Goal: Information Seeking & Learning: Learn about a topic

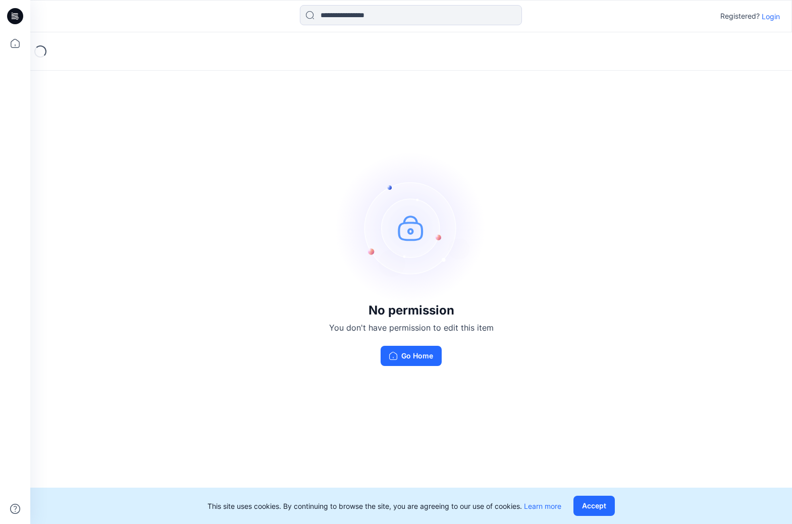
click at [768, 21] on p "Login" at bounding box center [771, 16] width 18 height 11
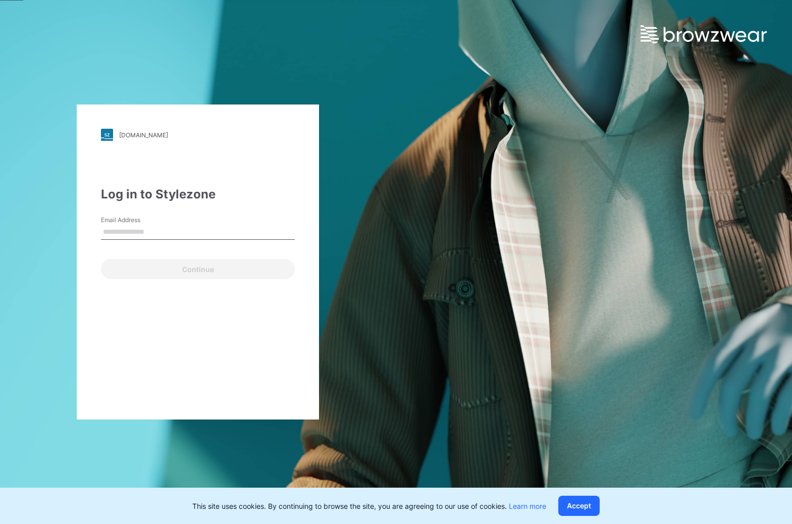
type input "**********"
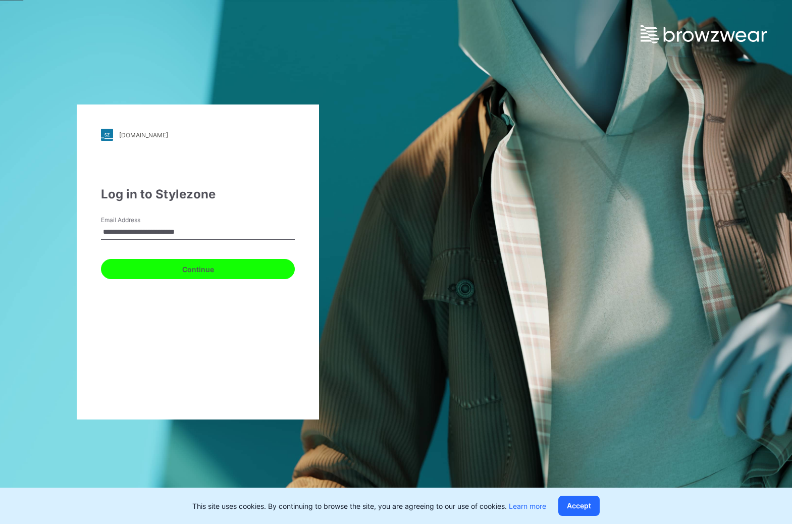
click at [153, 270] on button "Continue" at bounding box center [198, 269] width 194 height 20
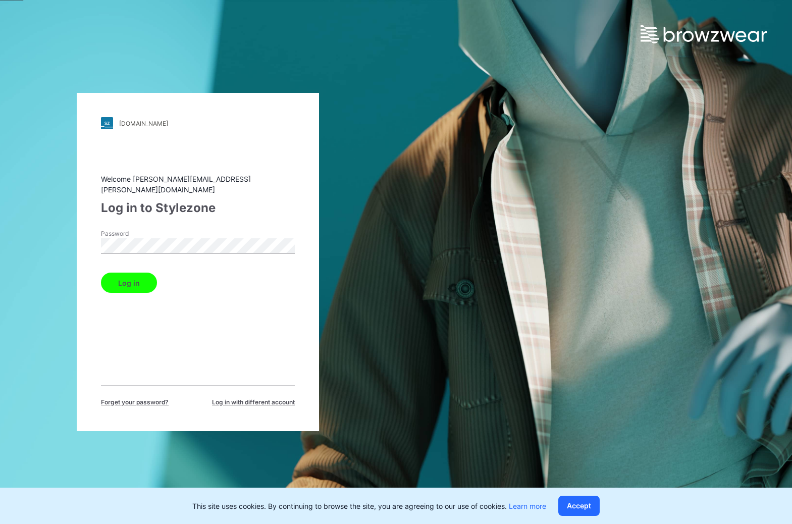
click at [146, 277] on button "Log in" at bounding box center [129, 283] width 56 height 20
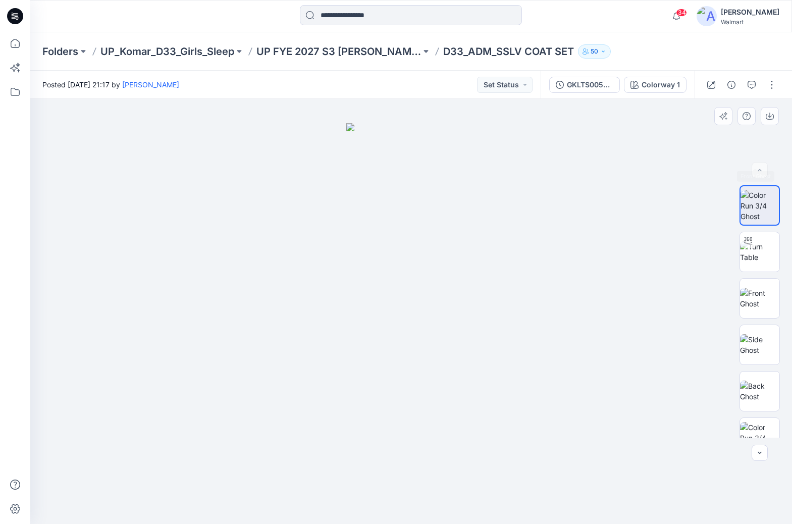
scroll to position [151, 0]
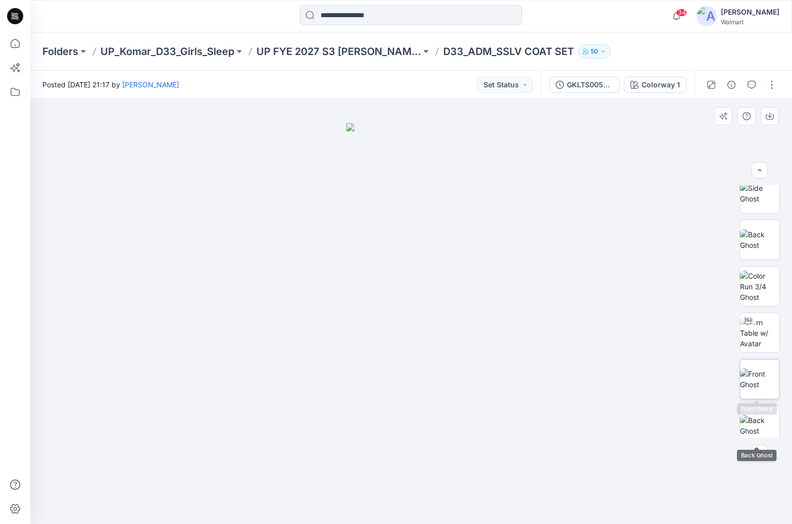
click at [758, 379] on img at bounding box center [759, 379] width 39 height 21
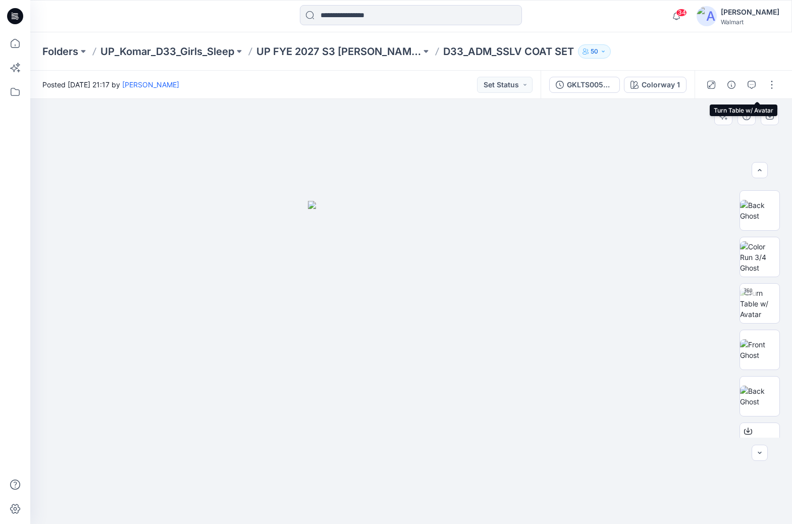
scroll to position [404, 0]
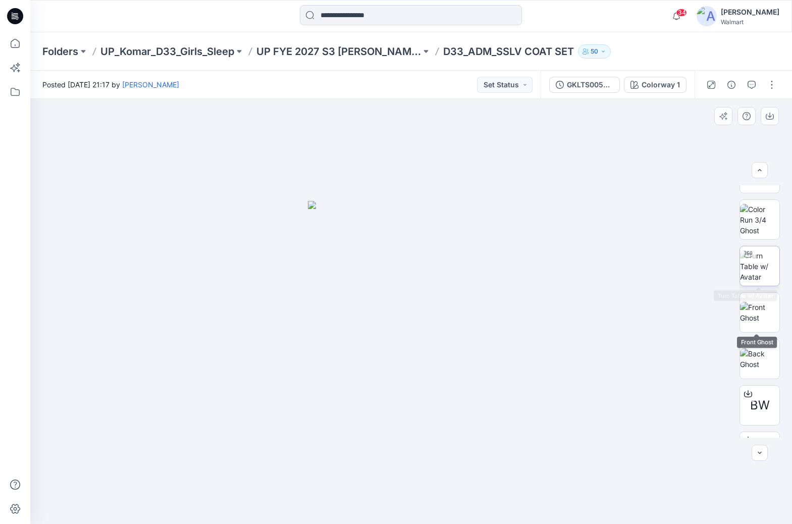
click at [753, 264] on img at bounding box center [759, 266] width 39 height 32
drag, startPoint x: 414, startPoint y: 509, endPoint x: 286, endPoint y: 475, distance: 132.8
click at [286, 475] on icon at bounding box center [412, 494] width 305 height 38
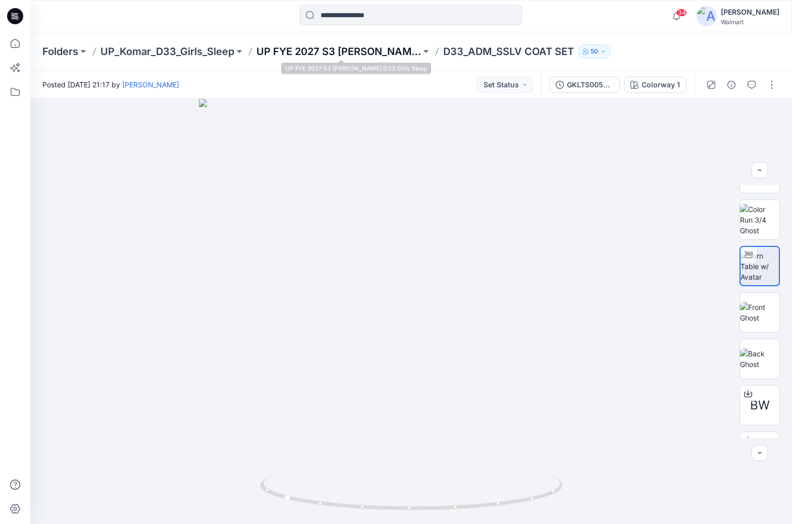
click at [337, 55] on p "UP FYE 2027 S3 [PERSON_NAME] D33 Girls Sleep" at bounding box center [338, 51] width 165 height 14
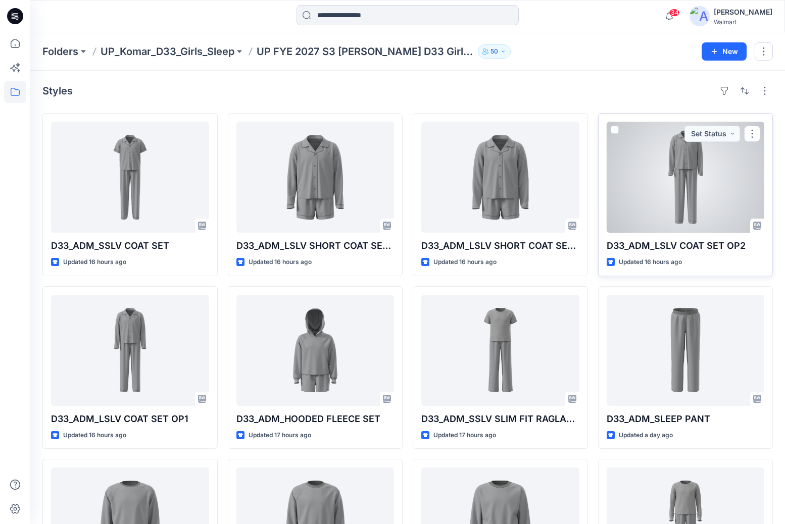
click at [677, 173] on div at bounding box center [685, 177] width 158 height 111
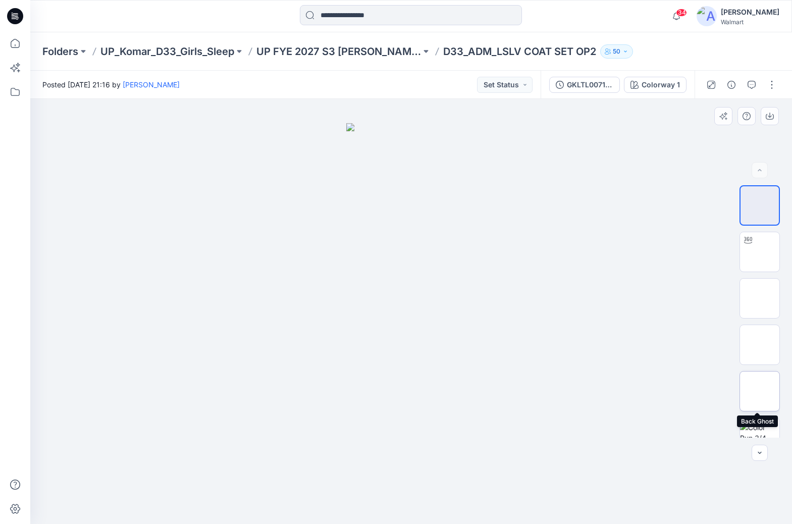
click at [760, 391] on img at bounding box center [760, 391] width 0 height 0
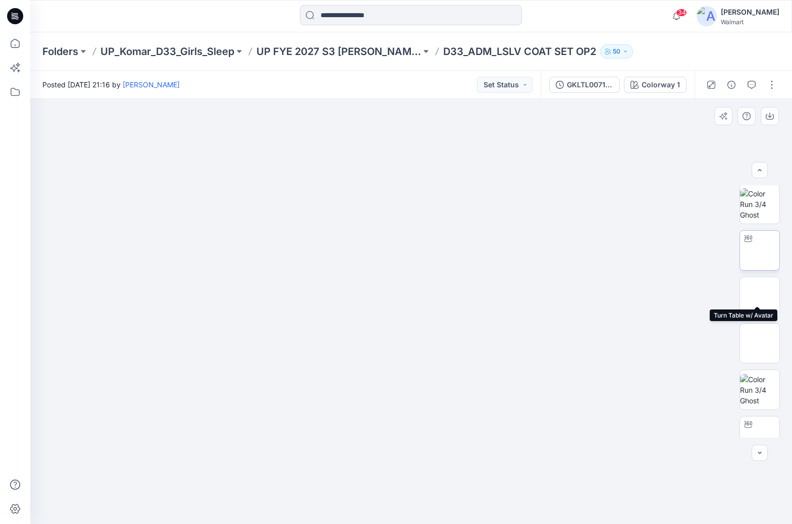
scroll to position [303, 0]
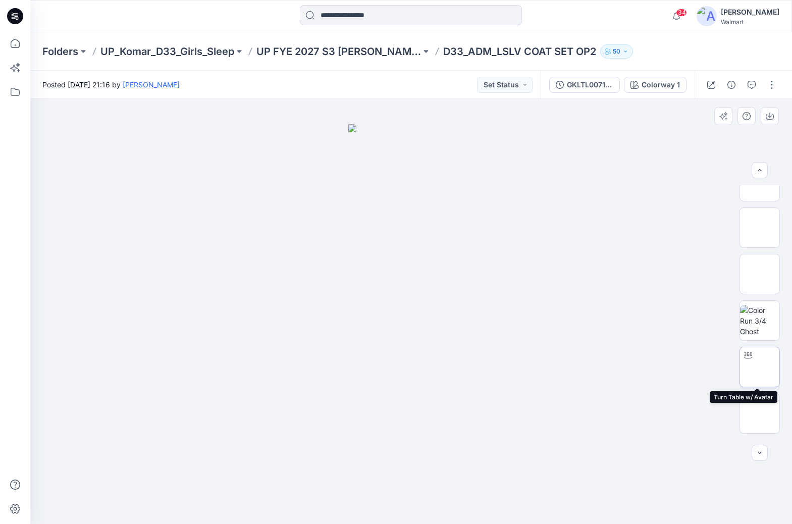
click at [760, 367] on img at bounding box center [760, 367] width 0 height 0
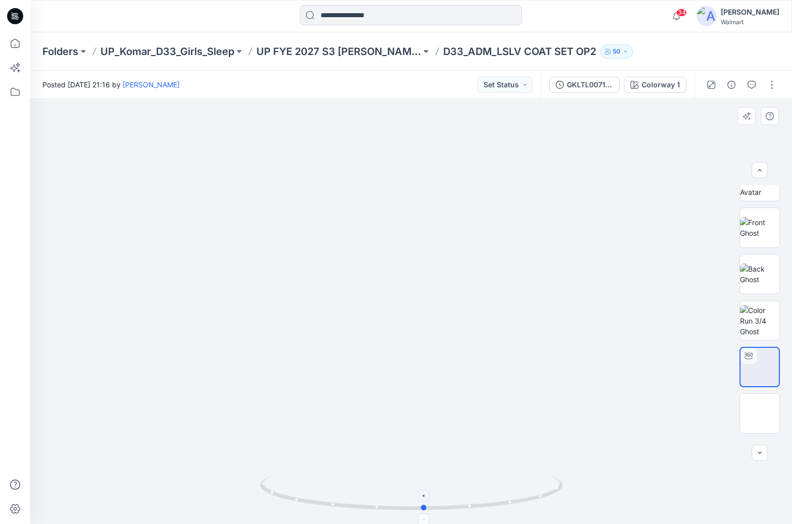
drag, startPoint x: 412, startPoint y: 509, endPoint x: 426, endPoint y: 492, distance: 21.6
click at [426, 492] on icon at bounding box center [412, 494] width 305 height 38
click at [316, 53] on p "UP FYE 2027 S3 [PERSON_NAME] D33 Girls Sleep" at bounding box center [338, 51] width 165 height 14
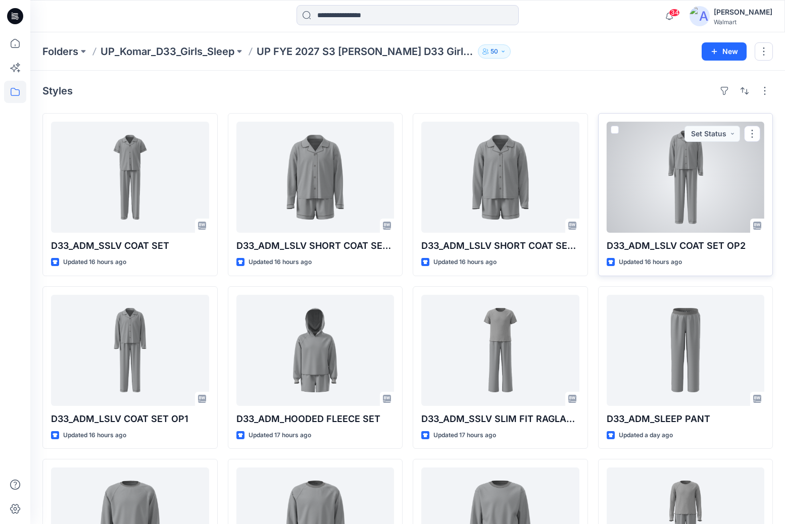
click at [690, 175] on div at bounding box center [685, 177] width 158 height 111
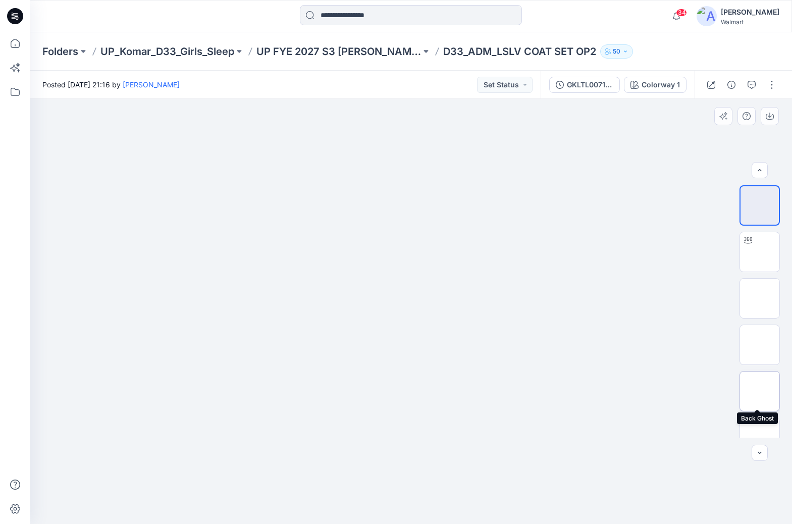
scroll to position [101, 0]
click at [760, 337] on img at bounding box center [760, 337] width 0 height 0
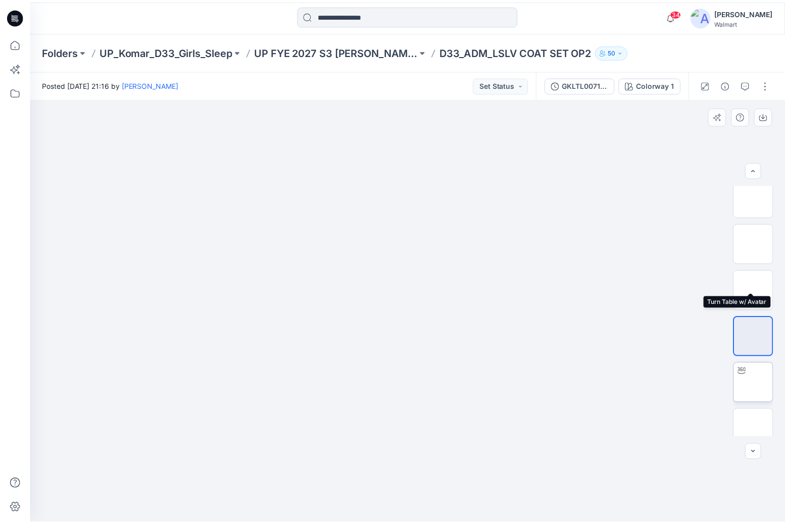
scroll to position [303, 0]
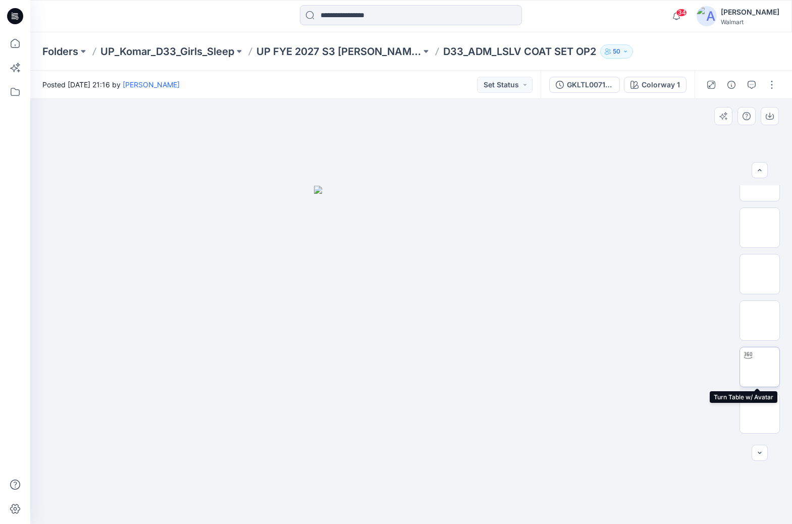
click at [760, 367] on img at bounding box center [760, 367] width 0 height 0
click at [760, 321] on img at bounding box center [760, 321] width 0 height 0
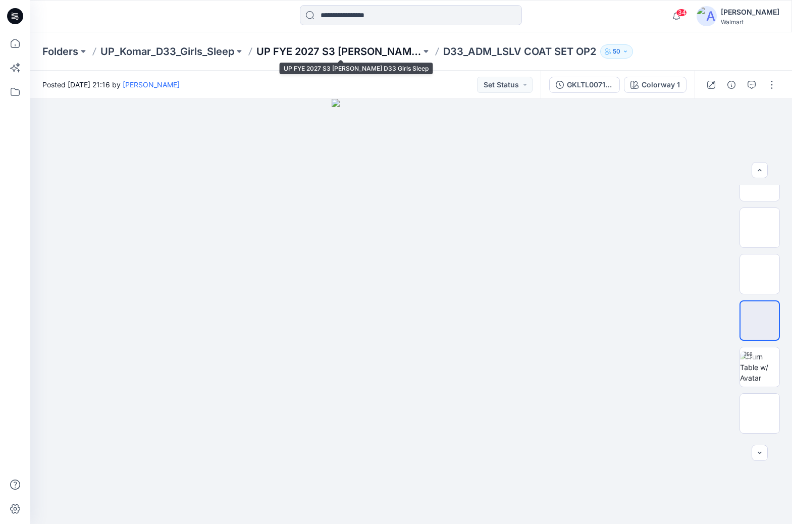
click at [359, 52] on p "UP FYE 2027 S3 [PERSON_NAME] D33 Girls Sleep" at bounding box center [338, 51] width 165 height 14
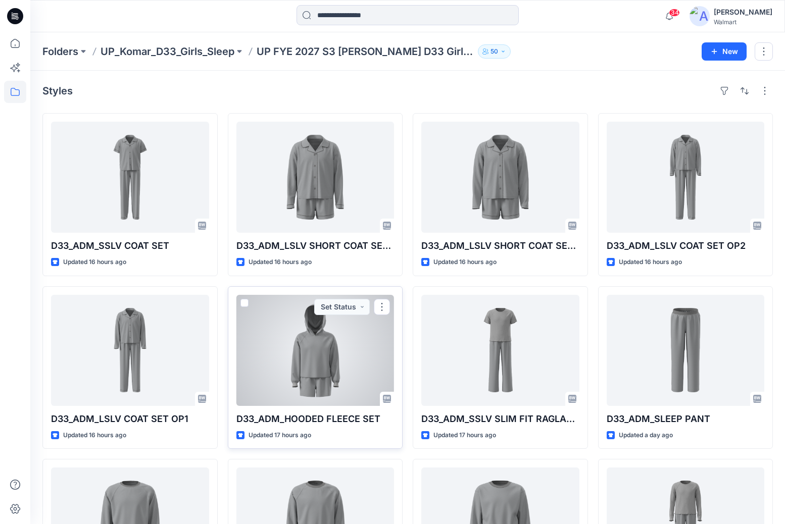
click at [314, 348] on div at bounding box center [315, 350] width 158 height 111
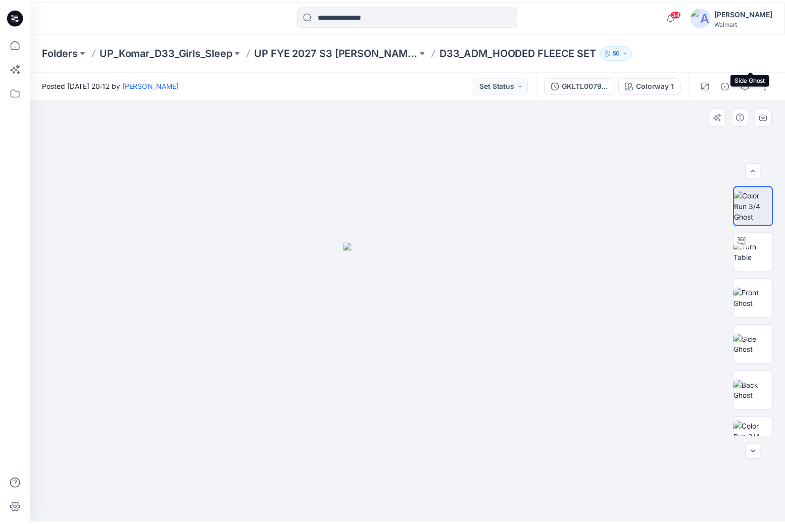
scroll to position [303, 0]
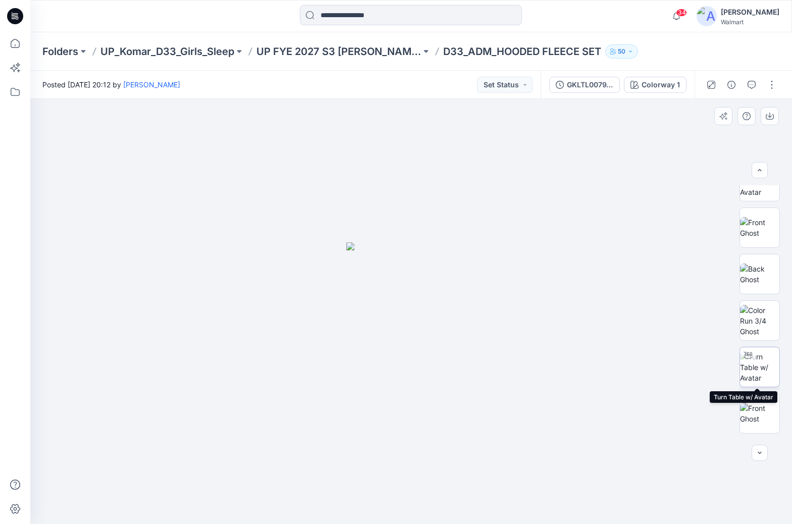
click at [760, 363] on img at bounding box center [759, 367] width 39 height 32
drag, startPoint x: 412, startPoint y: 508, endPoint x: 520, endPoint y: 494, distance: 109.0
click at [520, 494] on icon at bounding box center [412, 494] width 305 height 38
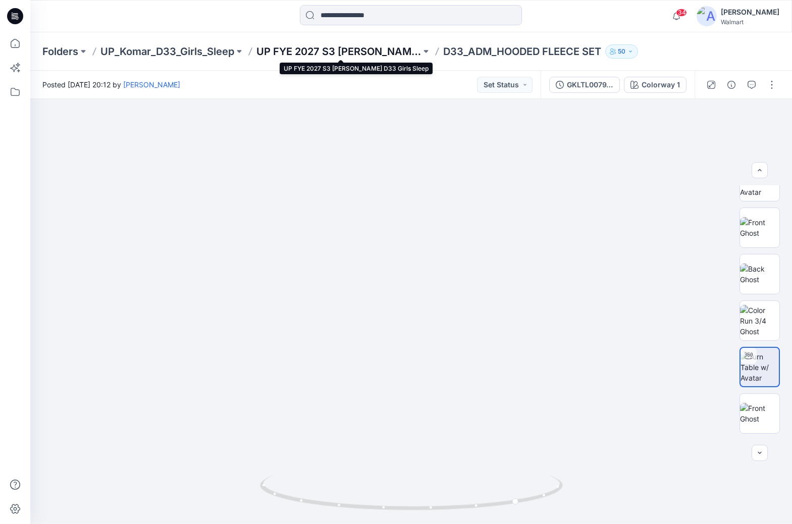
click at [345, 55] on p "UP FYE 2027 S3 [PERSON_NAME] D33 Girls Sleep" at bounding box center [338, 51] width 165 height 14
